Goal: Book appointment/travel/reservation

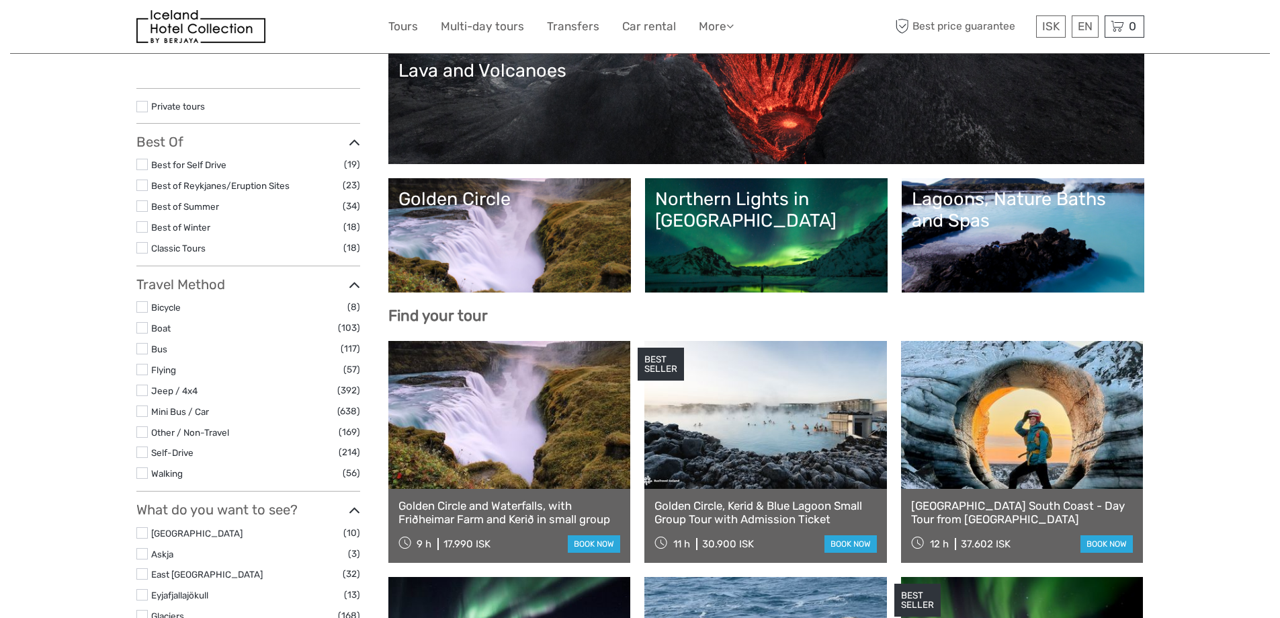
scroll to position [202, 0]
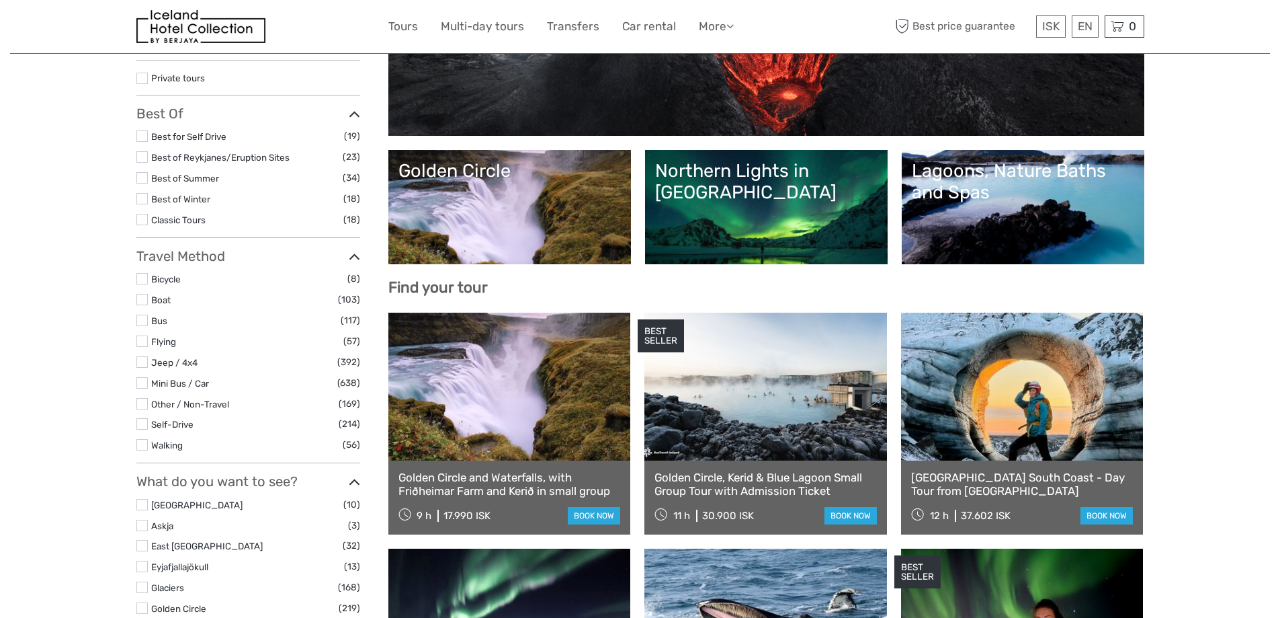
click at [509, 196] on link "Golden Circle" at bounding box center [509, 207] width 222 height 94
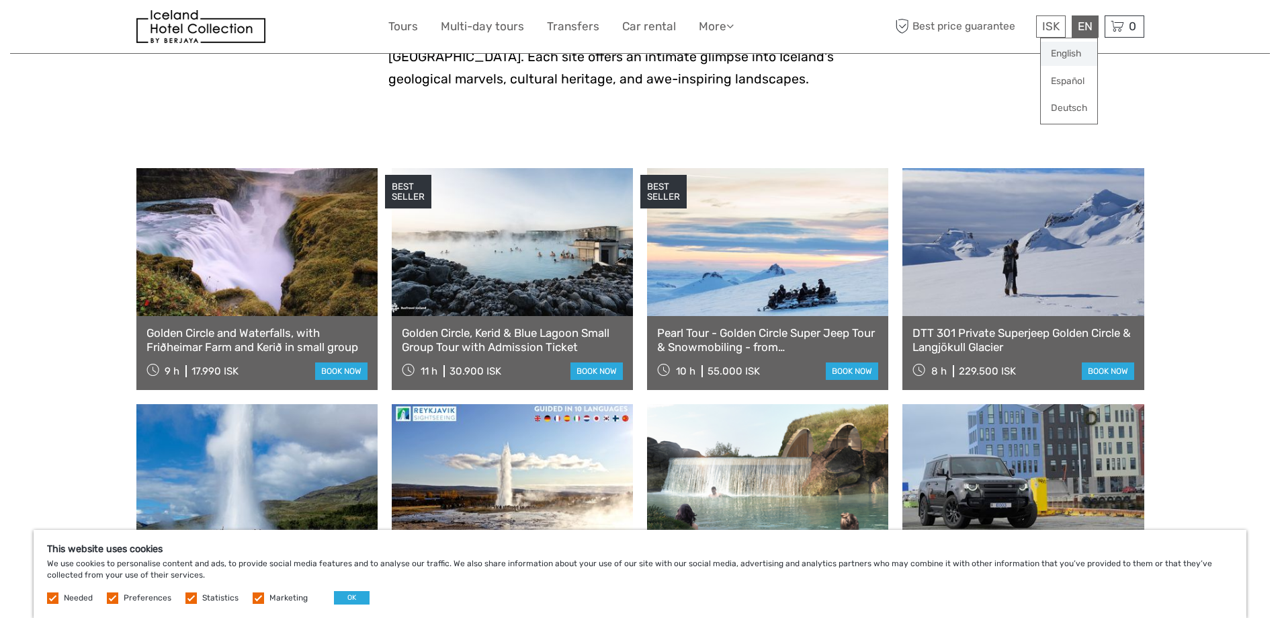
click at [1064, 52] on link "English" at bounding box center [1069, 54] width 56 height 24
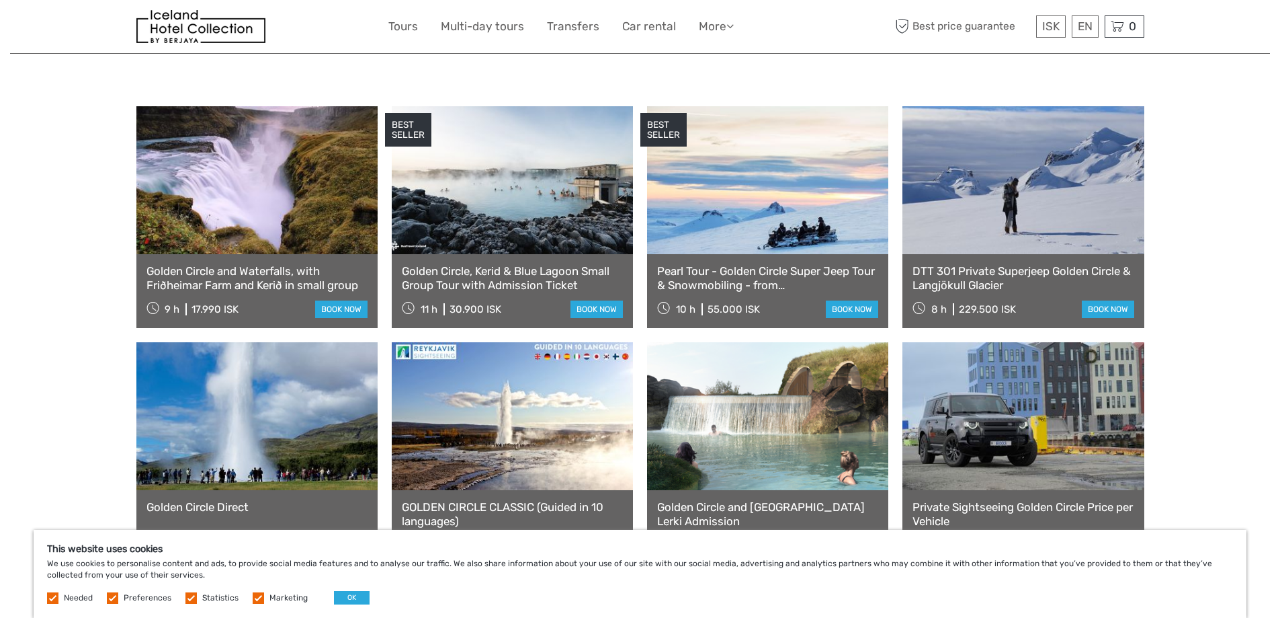
scroll to position [672, 0]
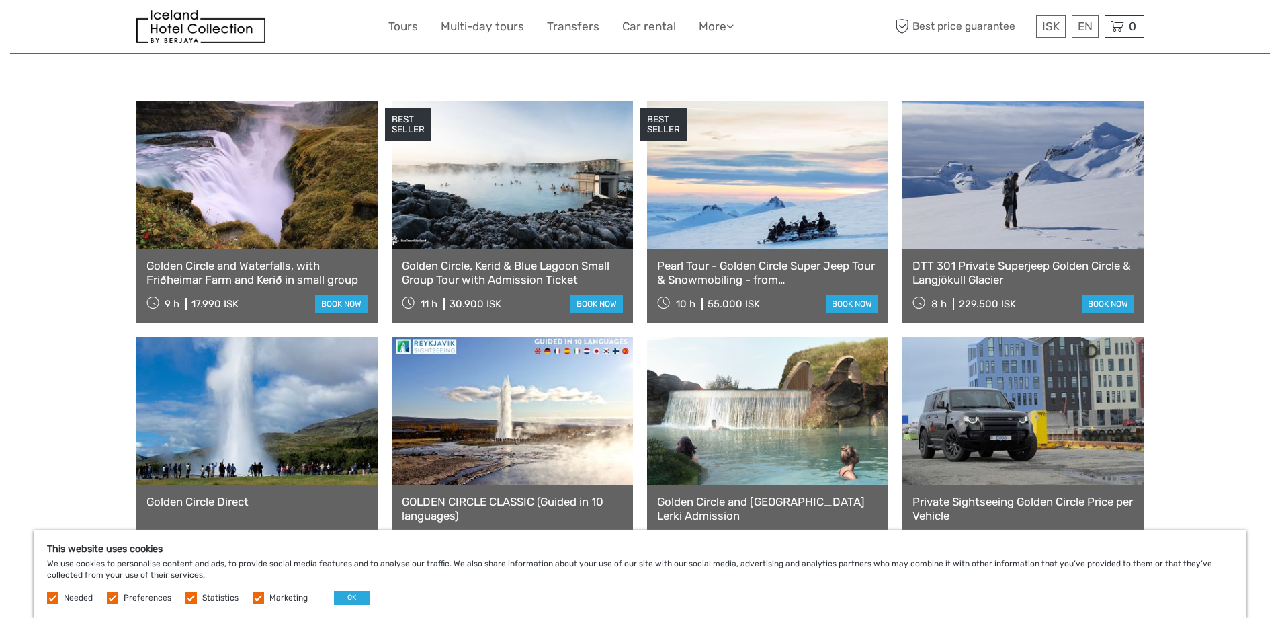
click at [499, 175] on link at bounding box center [512, 175] width 241 height 148
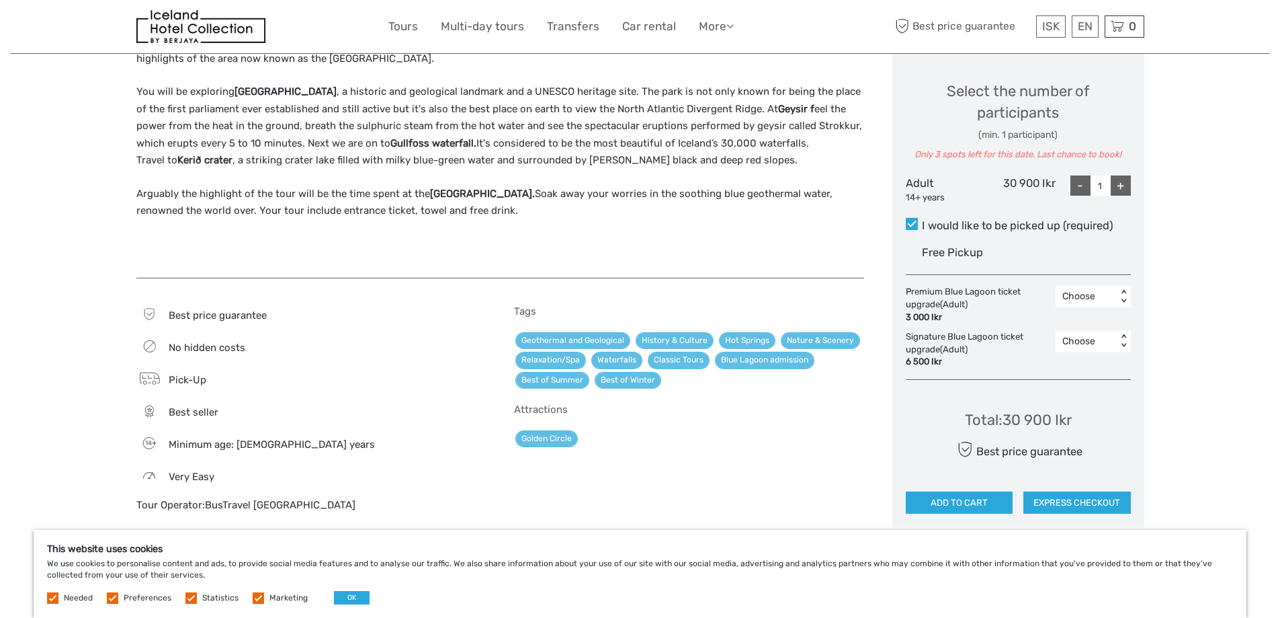
scroll to position [538, 0]
